Goal: Task Accomplishment & Management: Manage account settings

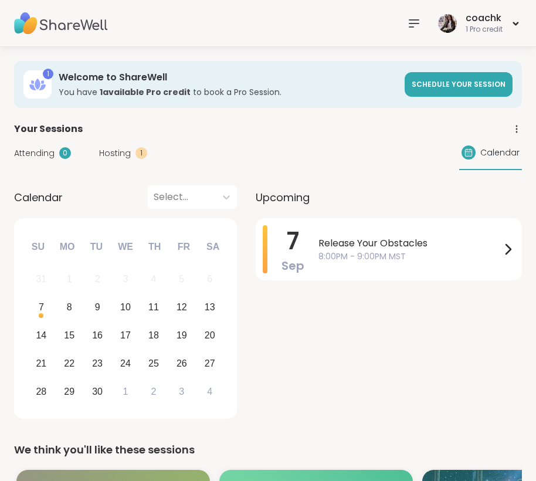
click at [405, 22] on div at bounding box center [413, 23] width 23 height 23
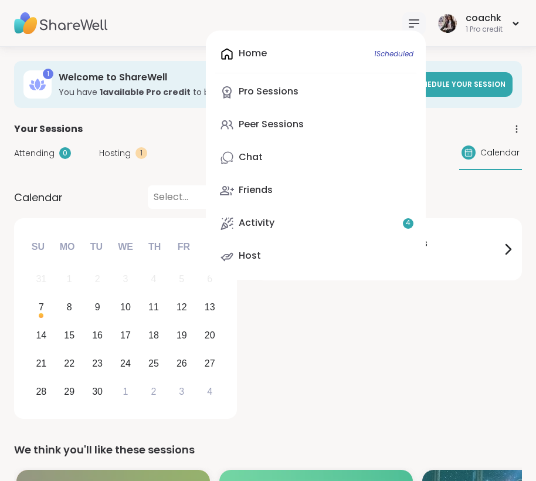
click at [252, 62] on div "Home 1 Scheduled Pro Sessions Peer Sessions Chat Friends Activity 4 Host" at bounding box center [316, 154] width 220 height 249
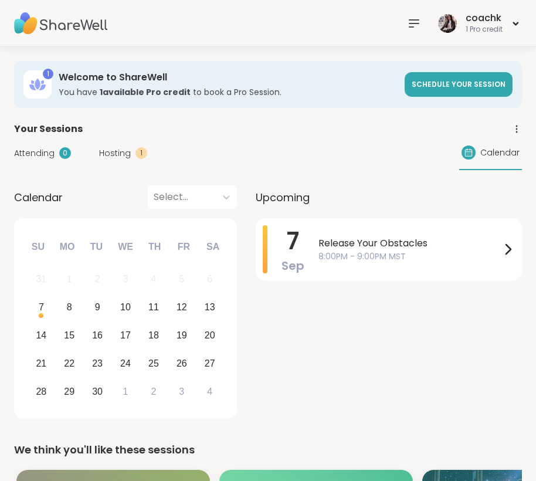
click at [91, 32] on img at bounding box center [61, 23] width 94 height 41
click at [468, 31] on div "1 Pro credit" at bounding box center [483, 30] width 37 height 10
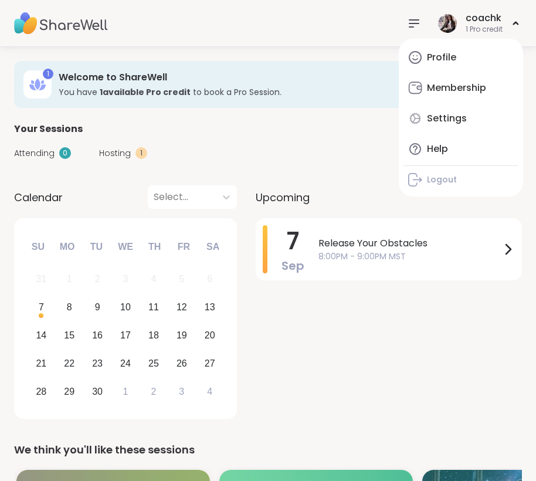
click at [420, 73] on div "Profile Membership Settings Help Logout" at bounding box center [461, 118] width 124 height 158
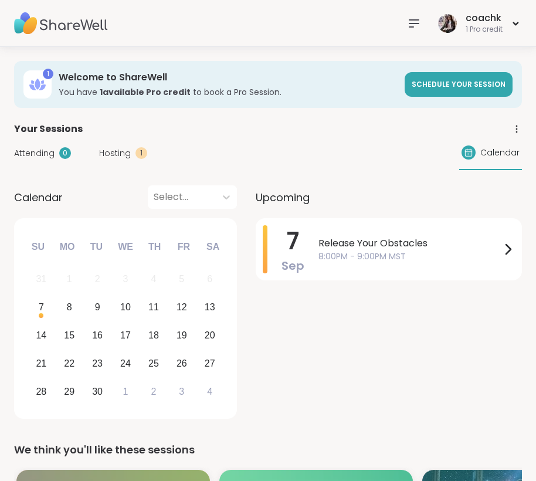
click at [458, 39] on div "coachk 1 Pro credit" at bounding box center [268, 23] width 536 height 47
click at [468, 27] on div "1 Pro credit" at bounding box center [483, 30] width 37 height 10
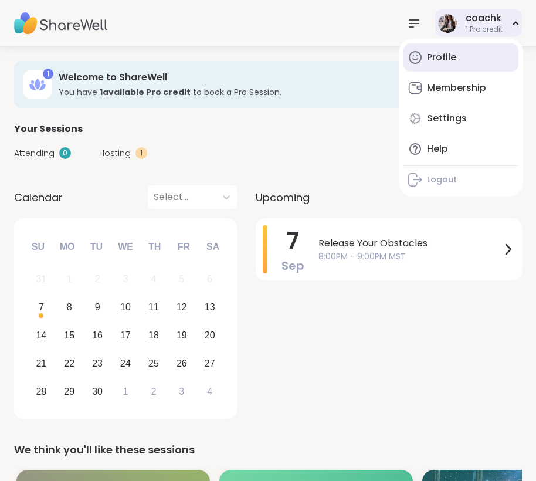
click at [455, 59] on div "Profile" at bounding box center [441, 57] width 29 height 13
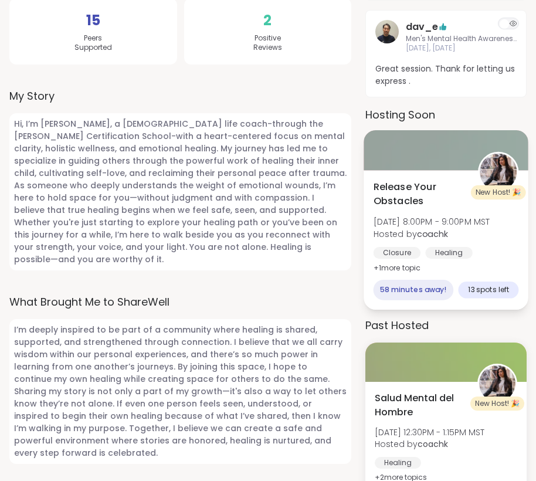
scroll to position [410, 0]
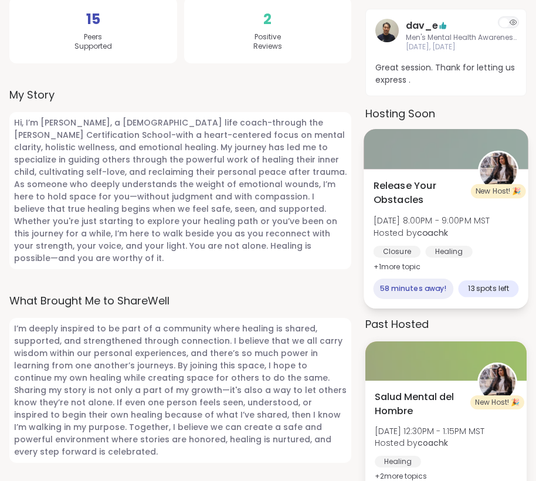
click at [443, 141] on div at bounding box center [445, 149] width 165 height 40
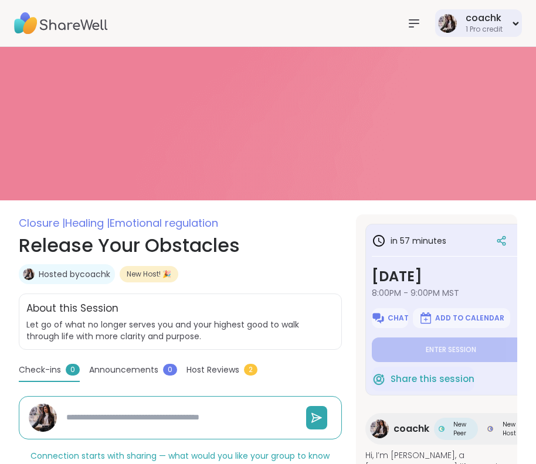
click at [511, 25] on div "coachk 1 Pro credit" at bounding box center [478, 23] width 87 height 28
click at [450, 233] on div "in 57 minutes" at bounding box center [451, 240] width 159 height 21
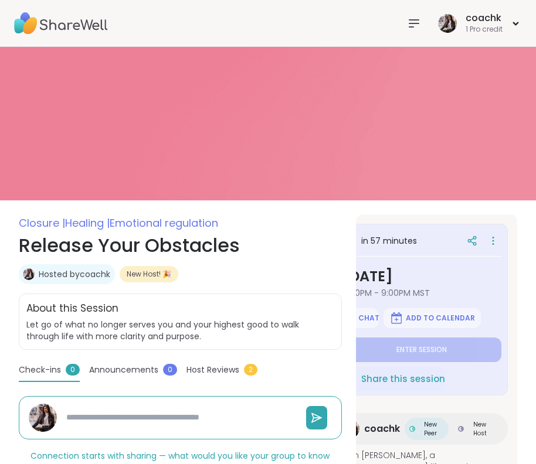
scroll to position [0, 29]
click at [495, 239] on icon at bounding box center [493, 241] width 12 height 16
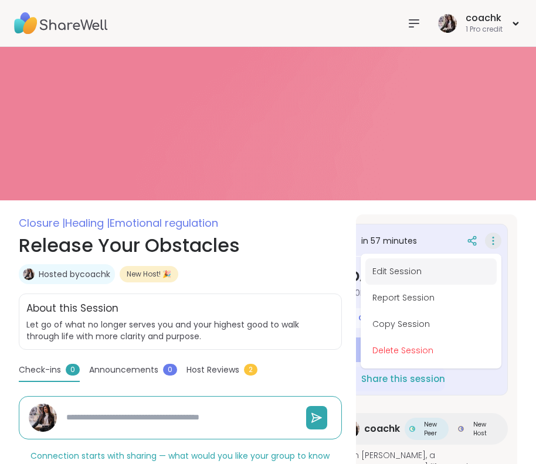
click at [469, 268] on button "Edit Session" at bounding box center [430, 271] width 131 height 26
type textarea "*"
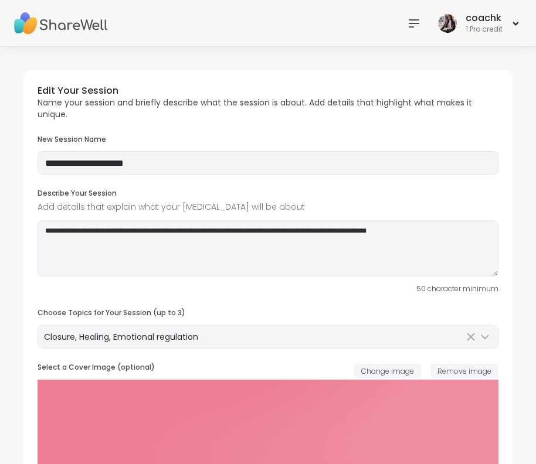
type input "**********"
type textarea "**********"
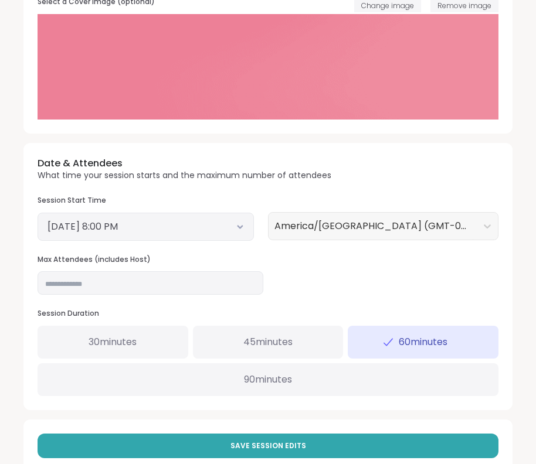
scroll to position [375, 0]
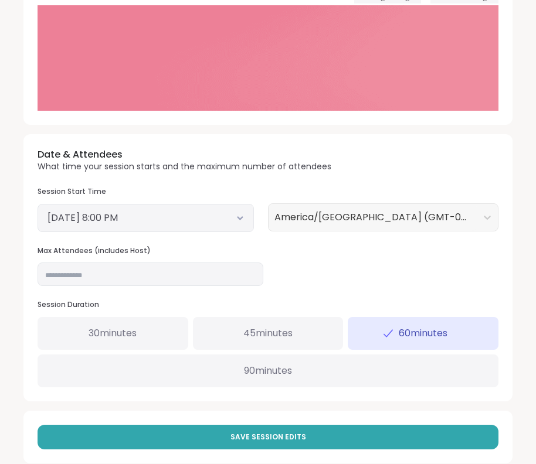
click at [231, 196] on div "Session Start Time [DATE] 8:00 PM" at bounding box center [146, 209] width 216 height 45
click at [231, 219] on button "[DATE] 8:00 PM" at bounding box center [145, 218] width 196 height 14
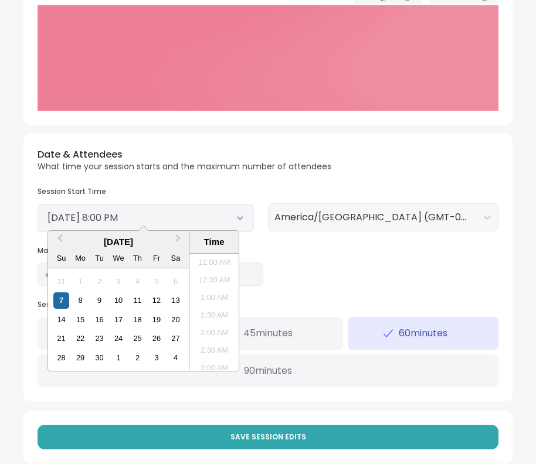
scroll to position [654, 0]
click at [219, 290] on li "7:30 PM" at bounding box center [214, 294] width 50 height 18
